Goal: Find specific page/section: Find specific page/section

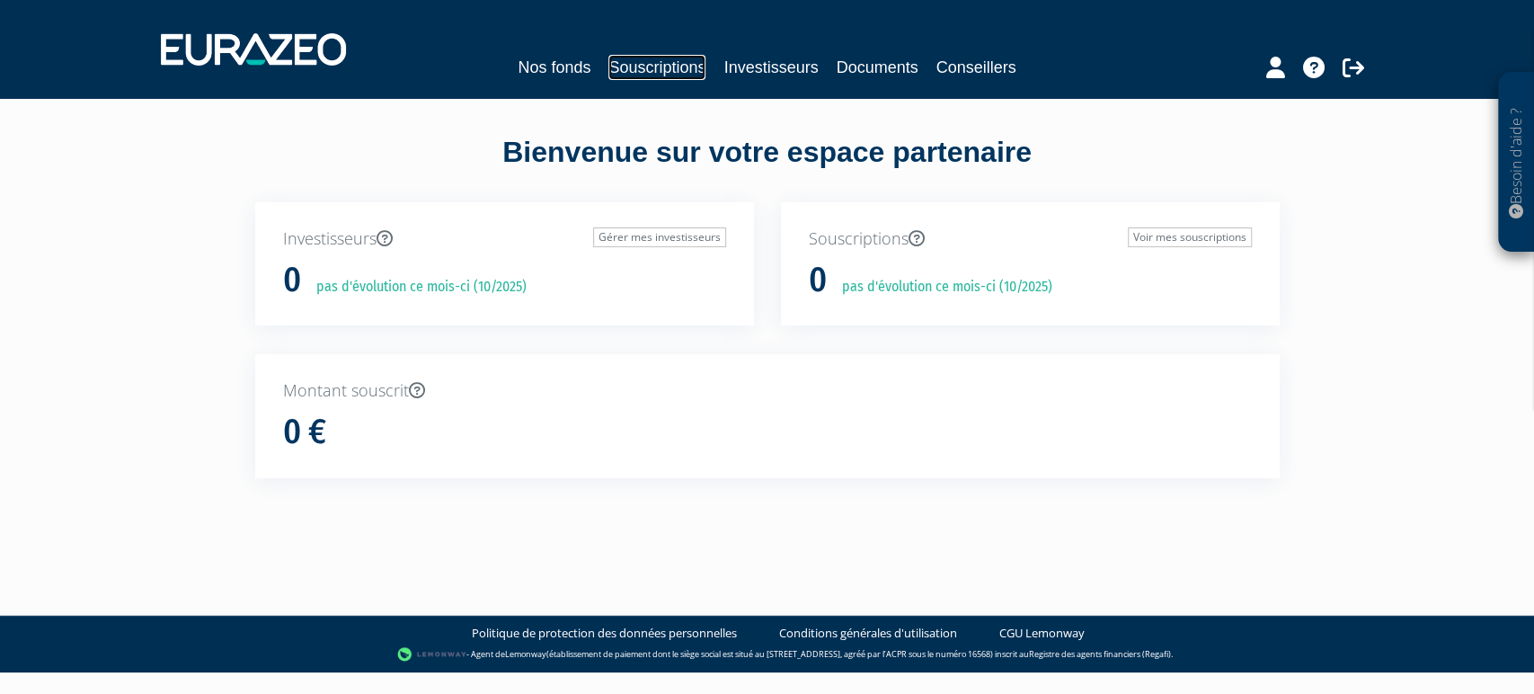
click at [628, 75] on link "Souscriptions" at bounding box center [656, 67] width 97 height 25
click at [534, 69] on link "Nos fonds" at bounding box center [554, 67] width 73 height 25
click at [608, 62] on link "Souscriptions" at bounding box center [656, 67] width 97 height 25
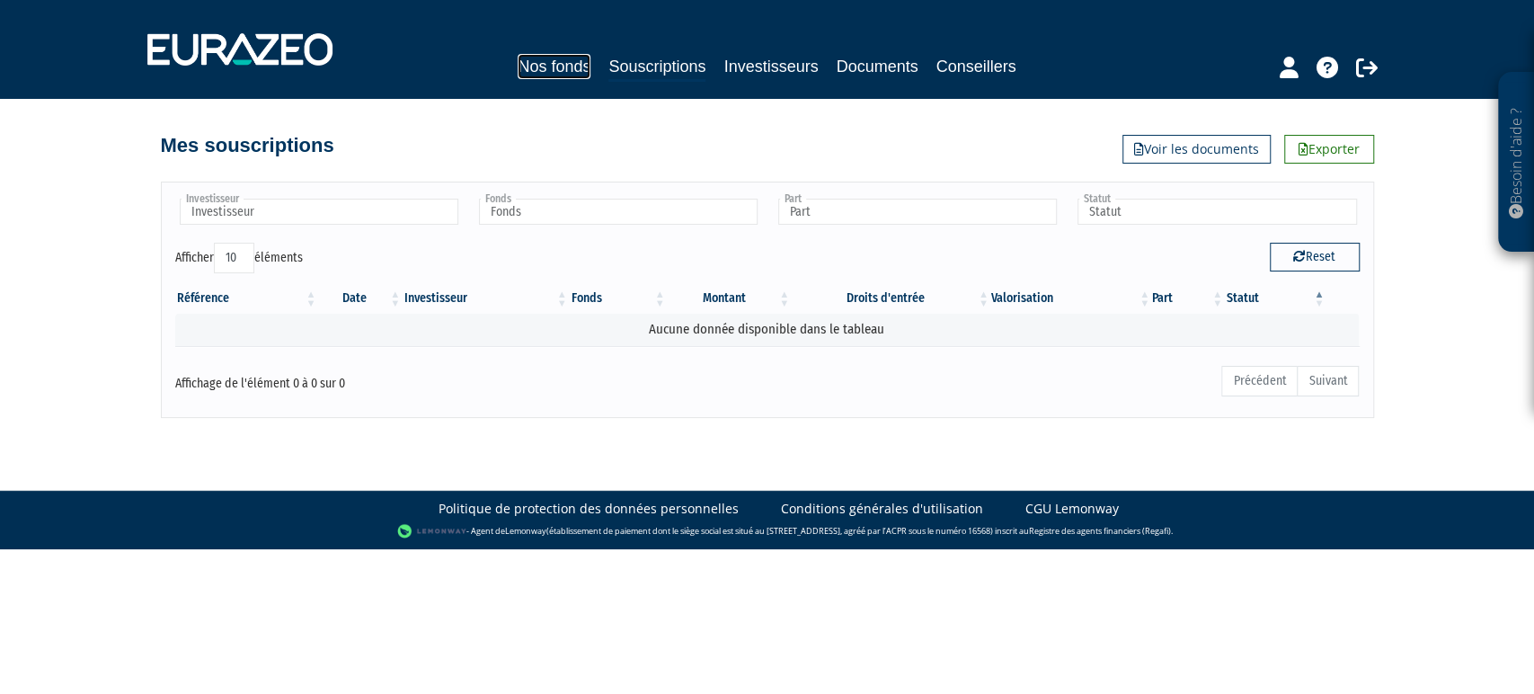
click at [519, 75] on link "Nos fonds" at bounding box center [554, 66] width 73 height 25
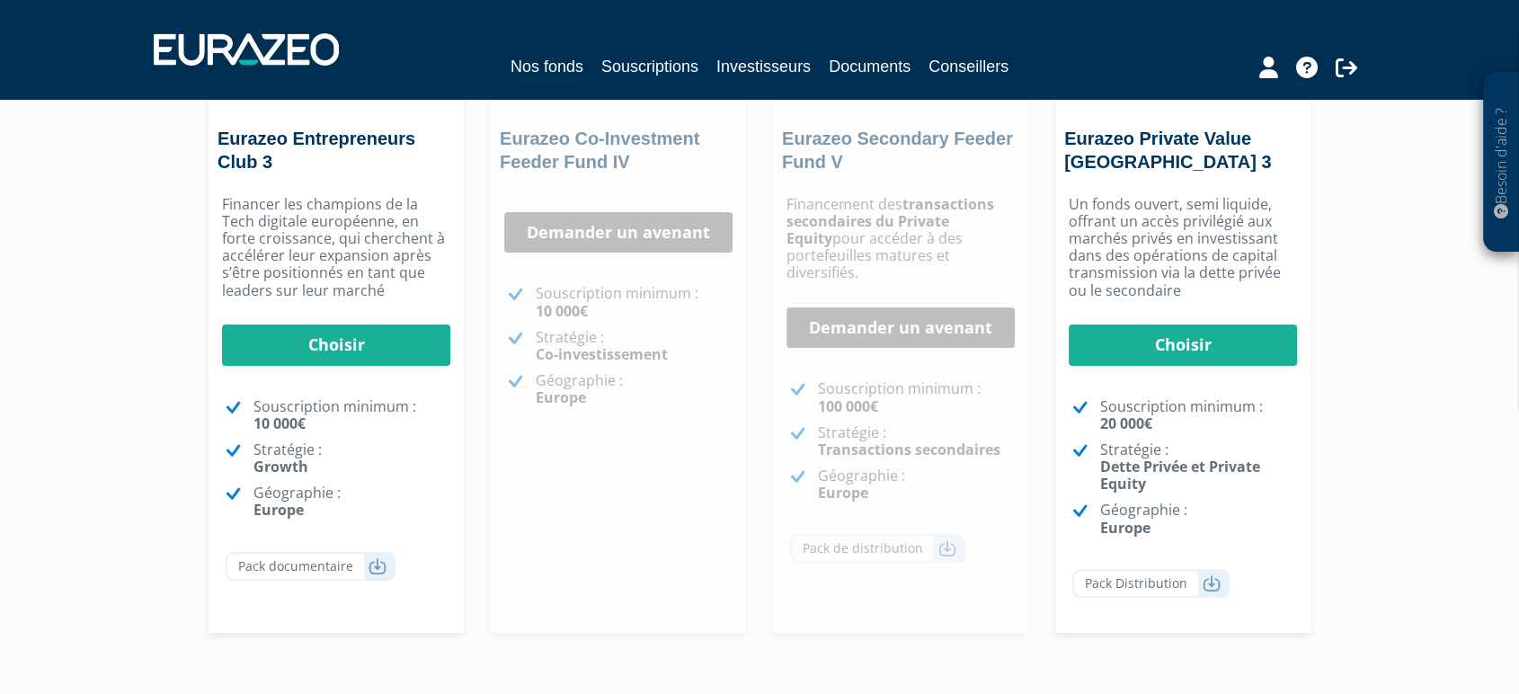
scroll to position [511, 0]
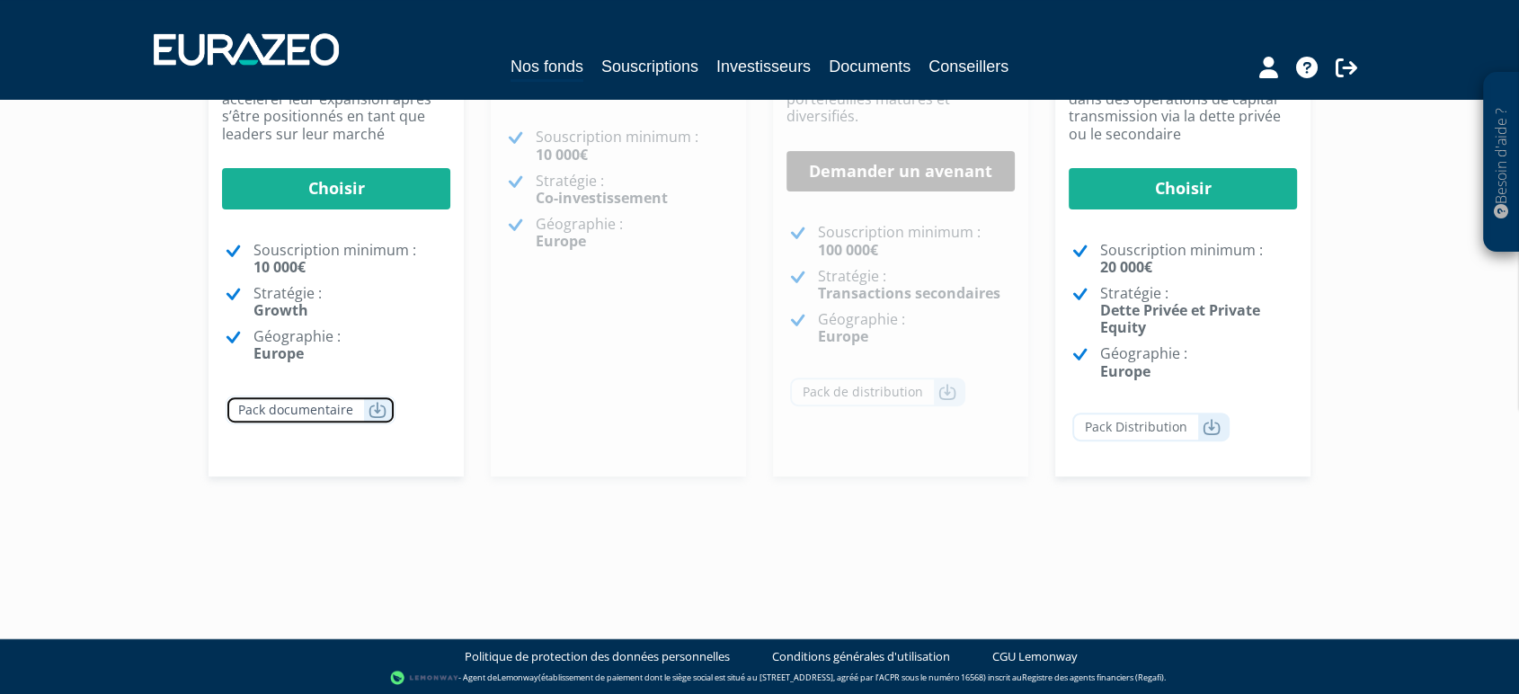
click at [365, 411] on link "Pack documentaire" at bounding box center [311, 409] width 170 height 29
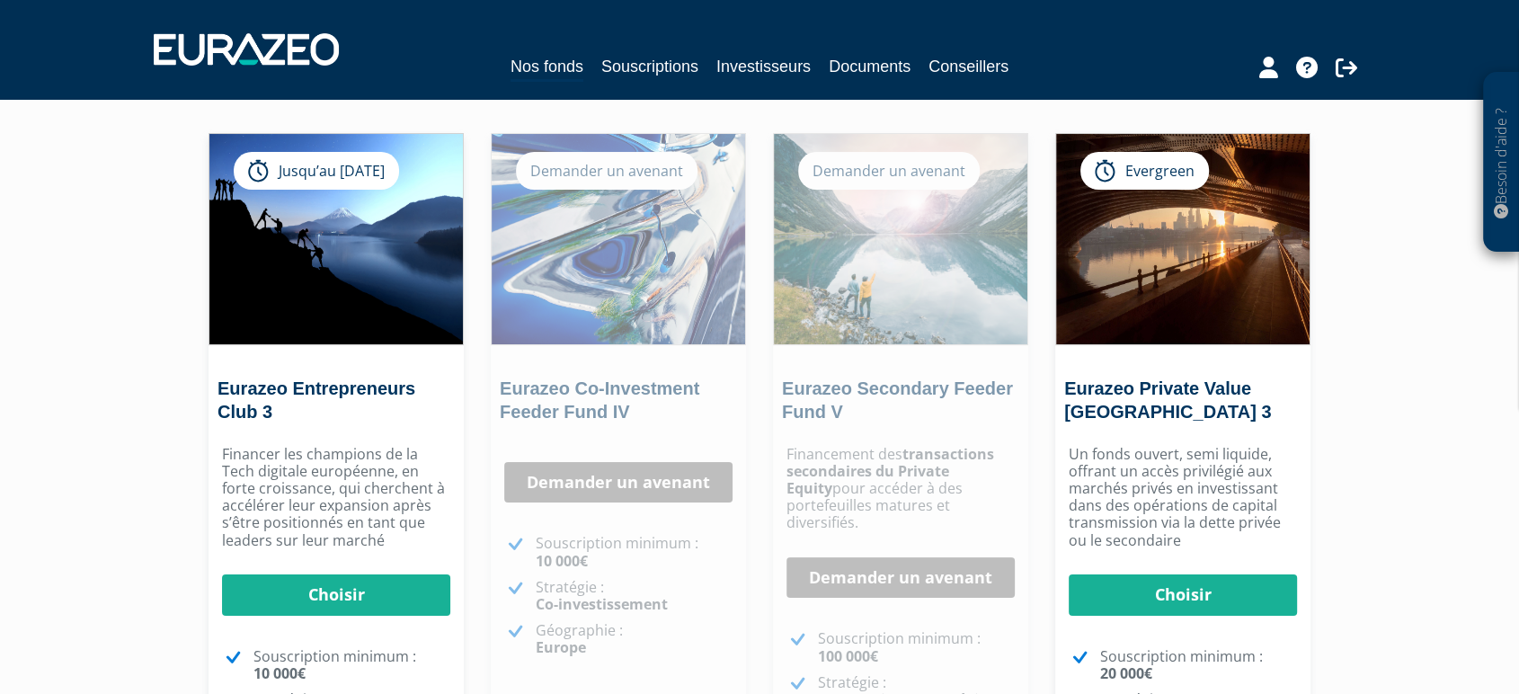
scroll to position [0, 0]
